Goal: Information Seeking & Learning: Find specific fact

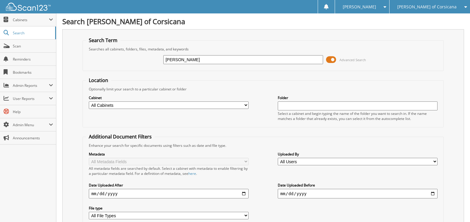
type input "[PERSON_NAME]"
click at [196, 60] on input "[PERSON_NAME]" at bounding box center [242, 59] width 159 height 9
type input "VALERIE JOHNSON"
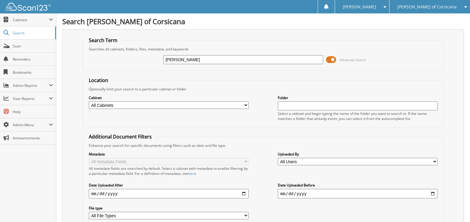
drag, startPoint x: 209, startPoint y: 56, endPoint x: -1, endPoint y: 55, distance: 210.0
click at [0, 55] on html "Linda L. Settings Logout Brinson Ford of Corsicana Brinson CDJR LLC Brinson Che…" at bounding box center [235, 145] width 470 height 291
type input "279690"
drag, startPoint x: 186, startPoint y: 60, endPoint x: -1, endPoint y: 48, distance: 187.5
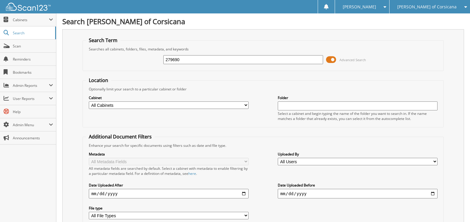
click at [0, 48] on html "Linda L. Settings Logout Brinson Ford of Corsicana Brinson CDJR LLC Brinson Che…" at bounding box center [235, 145] width 470 height 291
type input "JOHNSON"
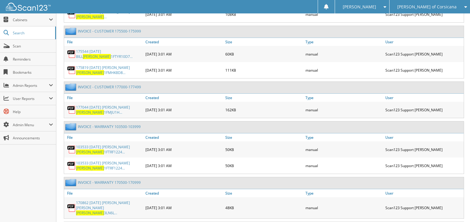
scroll to position [6793, 0]
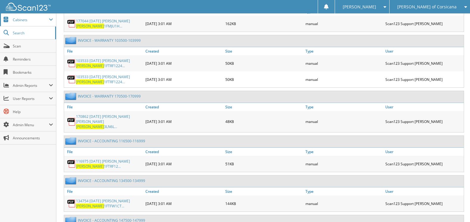
click at [25, 18] on span "Cabinets" at bounding box center [31, 19] width 36 height 5
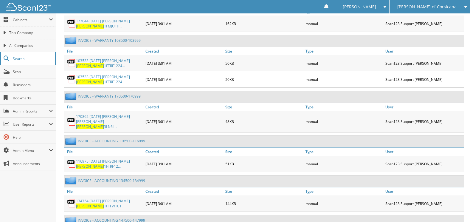
click at [19, 56] on span "Search" at bounding box center [32, 58] width 39 height 5
click at [23, 16] on span "Cabinets" at bounding box center [28, 19] width 56 height 13
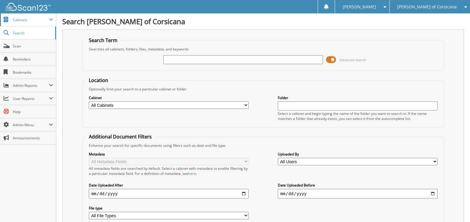
click at [50, 17] on span at bounding box center [51, 19] width 4 height 5
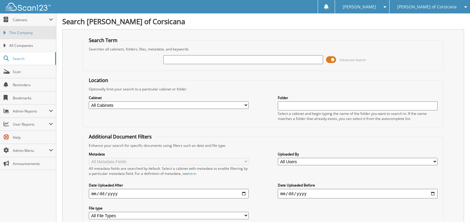
click at [29, 32] on span "This Company" at bounding box center [31, 32] width 44 height 5
